Goal: Check status: Check status

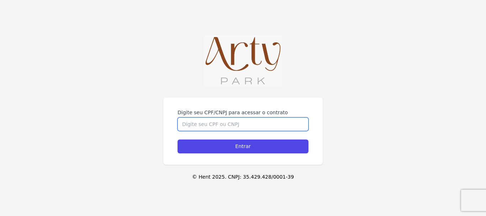
click at [204, 124] on input "Digite seu CPF/CNPJ para acessar o contrato" at bounding box center [243, 125] width 131 height 14
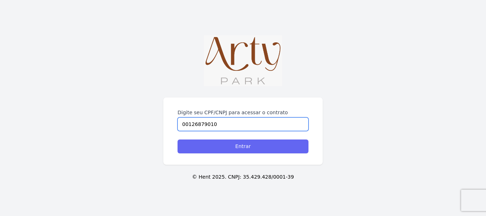
type input "00126879010"
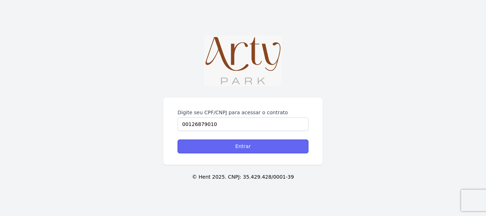
click at [247, 144] on input "Entrar" at bounding box center [243, 147] width 131 height 14
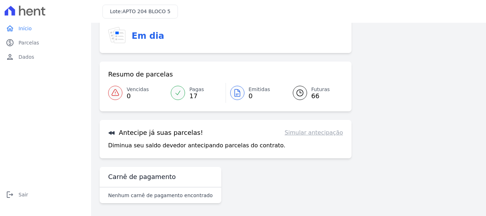
scroll to position [56, 0]
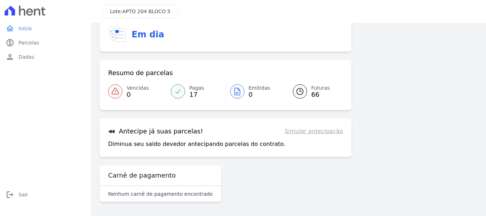
click at [182, 92] on div at bounding box center [178, 91] width 14 height 14
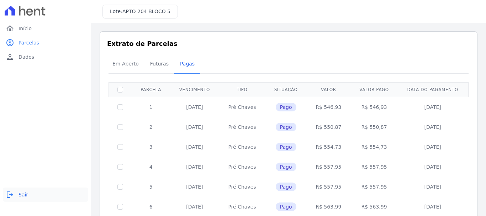
click at [27, 193] on span "Sair" at bounding box center [24, 194] width 10 height 7
